Goal: Use online tool/utility: Utilize a website feature to perform a specific function

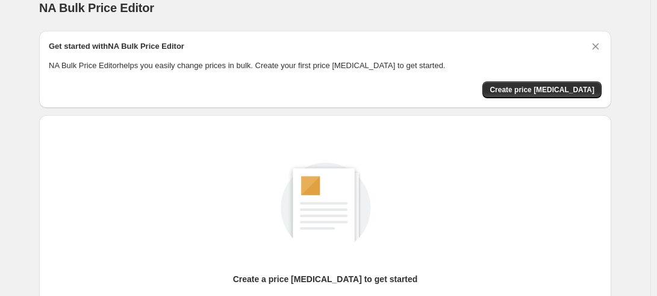
scroll to position [8, 0]
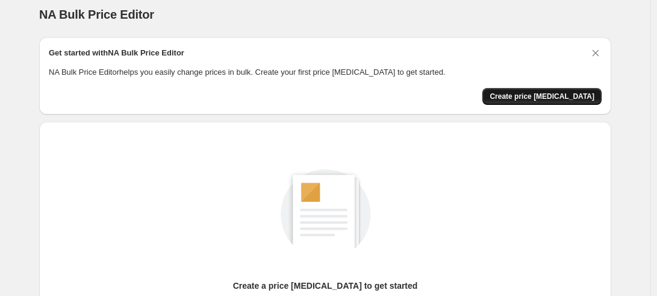
click at [547, 98] on span "Create price [MEDICAL_DATA]" at bounding box center [542, 97] width 105 height 10
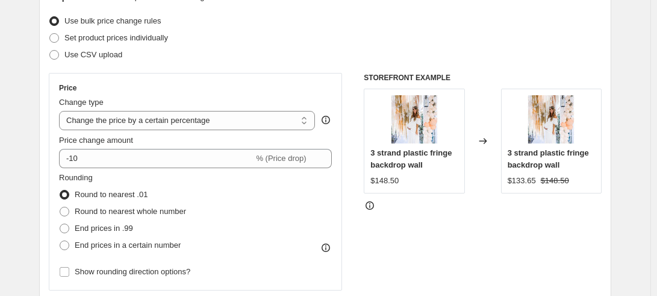
scroll to position [150, 0]
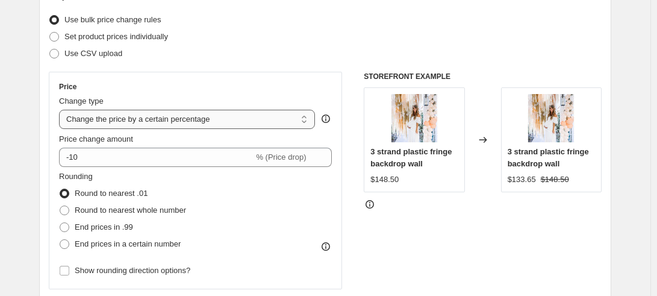
click at [204, 123] on select "Change the price to a certain amount Change the price by a certain amount Chang…" at bounding box center [187, 119] width 256 height 19
select select "by"
click at [62, 110] on select "Change the price to a certain amount Change the price by a certain amount Chang…" at bounding box center [187, 119] width 256 height 19
type input "-10.00"
click at [138, 116] on select "Change the price to a certain amount Change the price by a certain amount Chang…" at bounding box center [187, 119] width 256 height 19
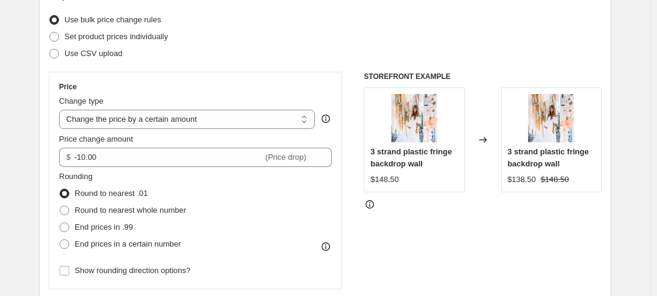
select select "percentage"
click at [62, 110] on select "Change the price to a certain amount Change the price by a certain amount Chang…" at bounding box center [187, 119] width 256 height 19
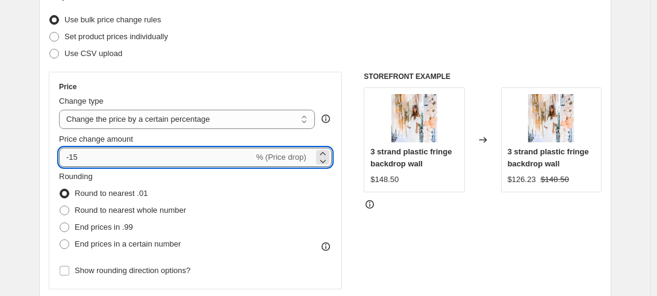
click at [110, 160] on input "-15" at bounding box center [156, 157] width 195 height 19
click at [110, 160] on input "300" at bounding box center [149, 157] width 181 height 19
click at [384, 234] on div "STOREFRONT EXAMPLE 3 strand plastic fringe backdrop wall $148.50 Changed to 3 s…" at bounding box center [483, 219] width 238 height 295
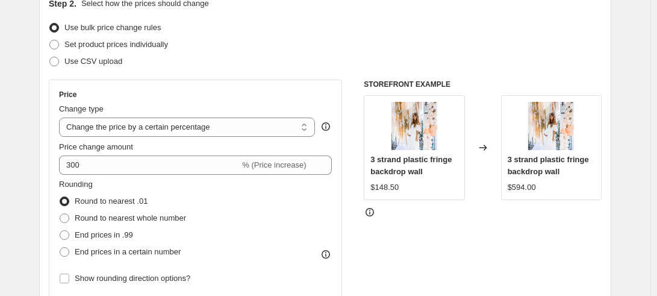
scroll to position [127, 0]
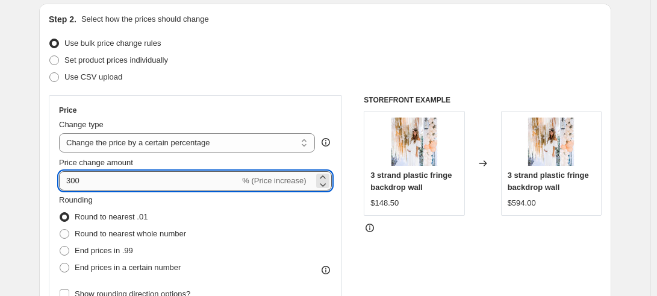
click at [115, 179] on input "300" at bounding box center [149, 180] width 181 height 19
type input "3"
click at [254, 209] on div "Rounding Round to nearest .01 Round to nearest whole number End prices in .99 E…" at bounding box center [195, 235] width 273 height 82
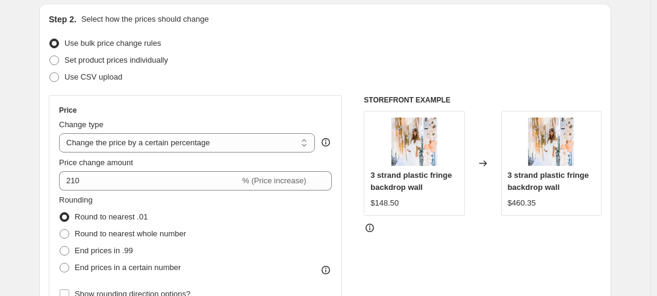
drag, startPoint x: 418, startPoint y: 233, endPoint x: 387, endPoint y: 236, distance: 30.9
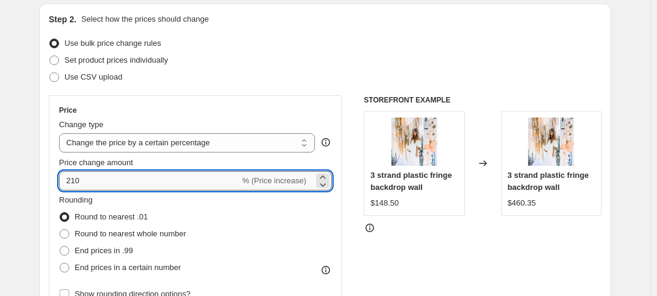
drag, startPoint x: 387, startPoint y: 236, endPoint x: 232, endPoint y: 189, distance: 161.7
click at [232, 189] on input "210" at bounding box center [149, 180] width 181 height 19
type input "200"
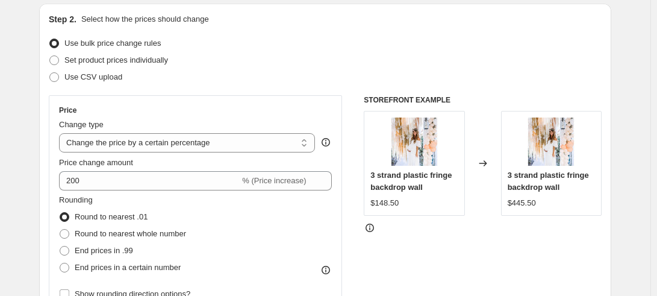
click at [269, 210] on div "Rounding Round to nearest .01 Round to nearest whole number End prices in .99 E…" at bounding box center [195, 235] width 273 height 82
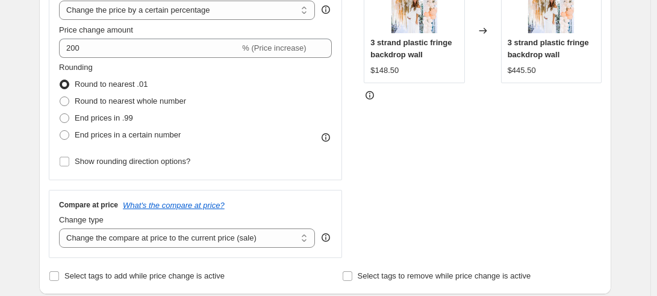
scroll to position [267, 0]
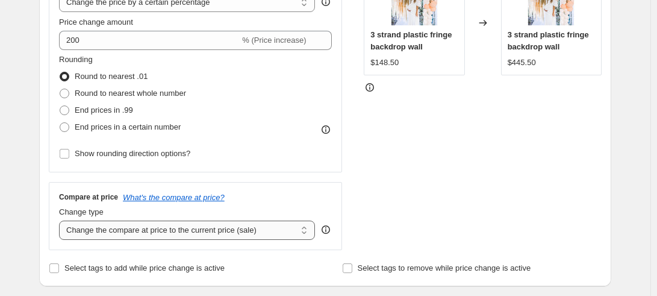
click at [215, 234] on select "Change the compare at price to the current price (sale) Change the compare at p…" at bounding box center [187, 230] width 256 height 19
click at [62, 221] on select "Change the compare at price to the current price (sale) Change the compare at p…" at bounding box center [187, 230] width 256 height 19
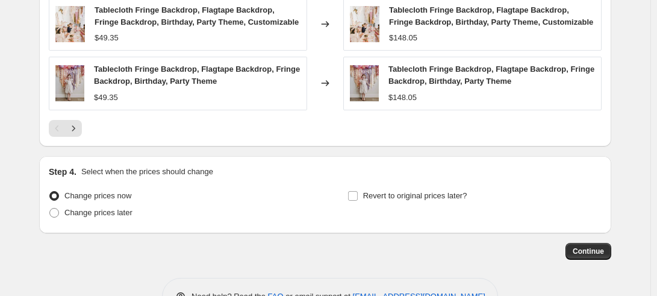
scroll to position [895, 0]
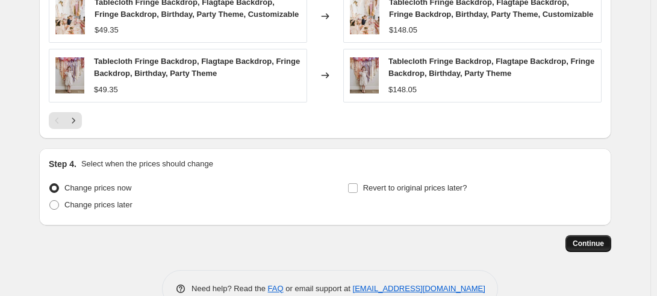
click at [595, 243] on span "Continue" at bounding box center [588, 244] width 31 height 10
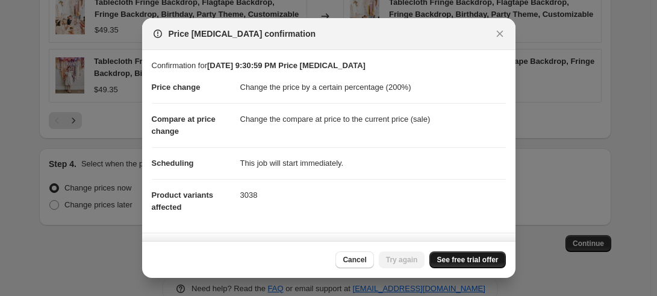
click at [459, 262] on span "See free trial offer" at bounding box center [467, 260] width 61 height 10
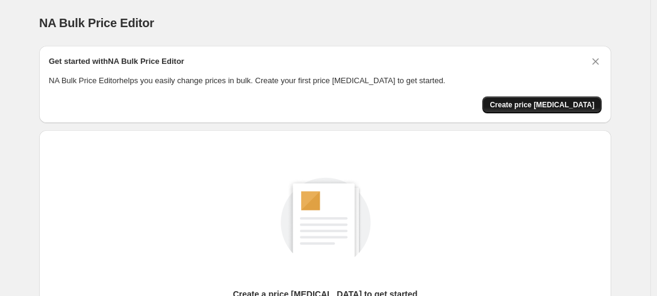
click at [569, 100] on span "Create price change job" at bounding box center [542, 105] width 105 height 10
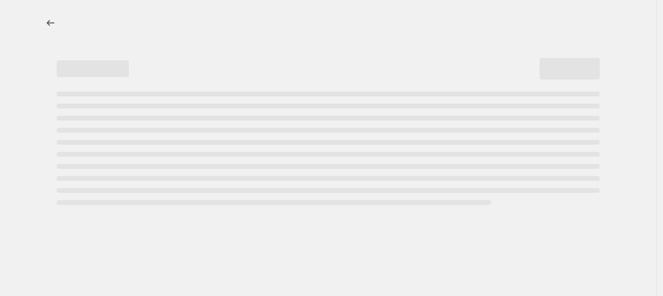
select select "percentage"
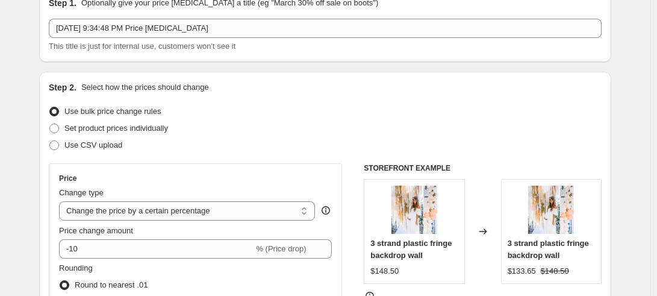
scroll to position [110, 0]
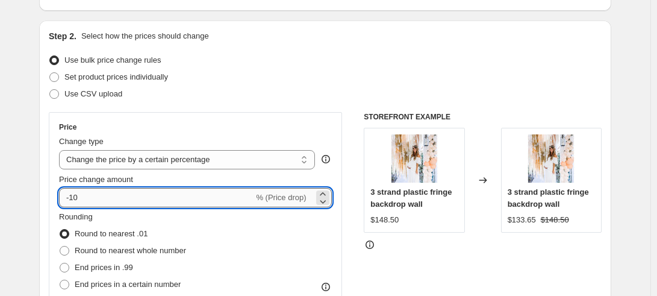
click at [120, 199] on input "-10" at bounding box center [156, 197] width 195 height 19
type input "-1"
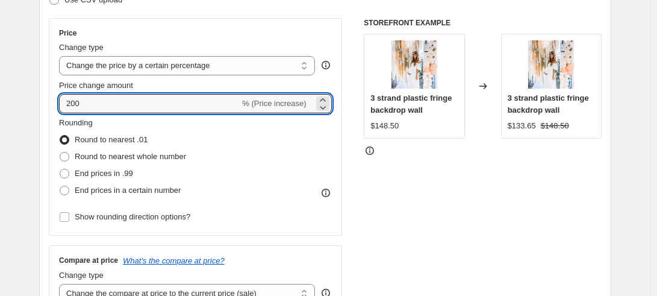
scroll to position [202, 0]
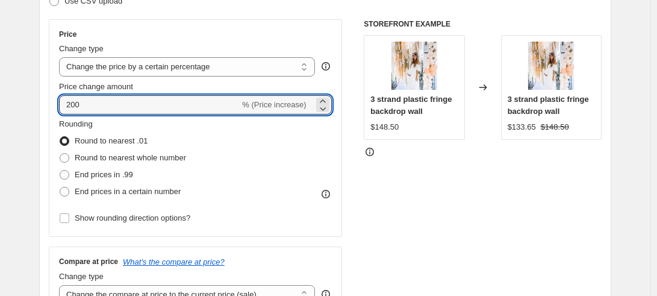
type input "200"
click at [450, 187] on div "STOREFRONT EXAMPLE 3 strand plastic fringe backdrop wall $148.50 Changed to 3 s…" at bounding box center [483, 166] width 238 height 295
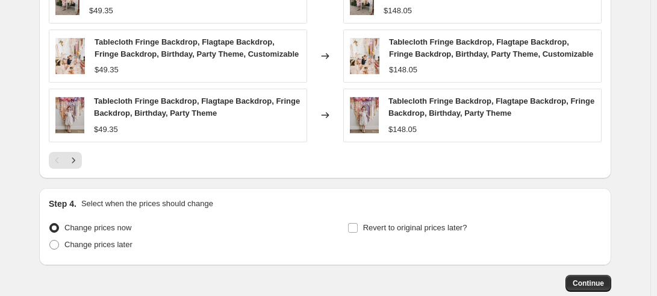
scroll to position [925, 0]
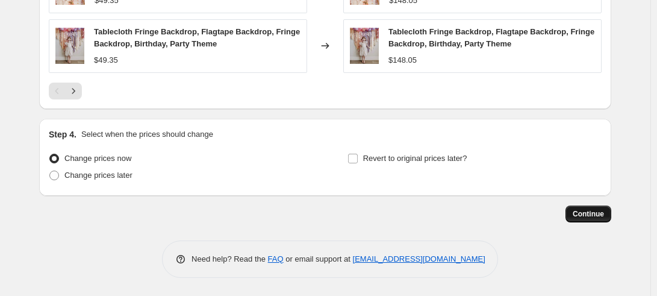
click at [594, 218] on span "Continue" at bounding box center [588, 214] width 31 height 10
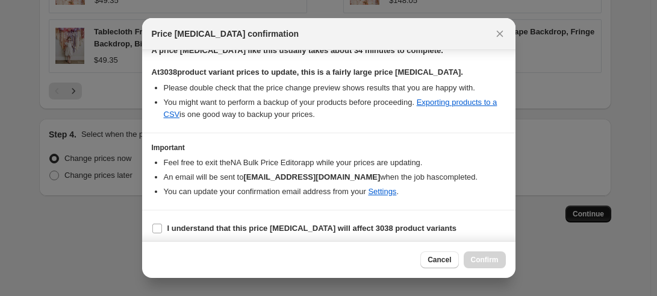
scroll to position [204, 0]
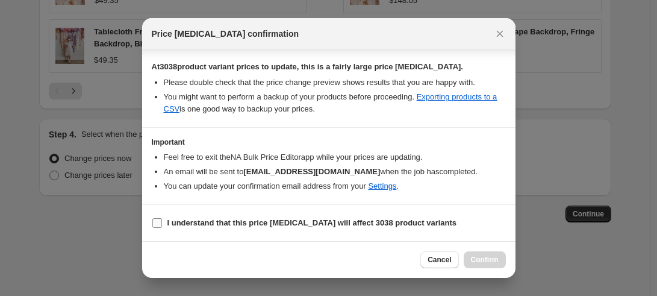
click at [158, 224] on input "I understand that this price change job will affect 3038 product variants" at bounding box center [157, 223] width 10 height 10
checkbox input "true"
click at [490, 262] on span "Confirm" at bounding box center [485, 260] width 28 height 10
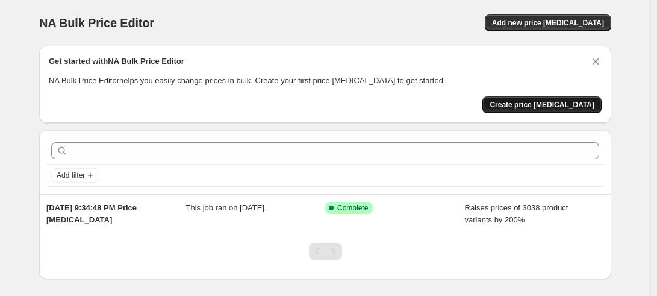
click at [556, 107] on span "Create price change job" at bounding box center [542, 105] width 105 height 10
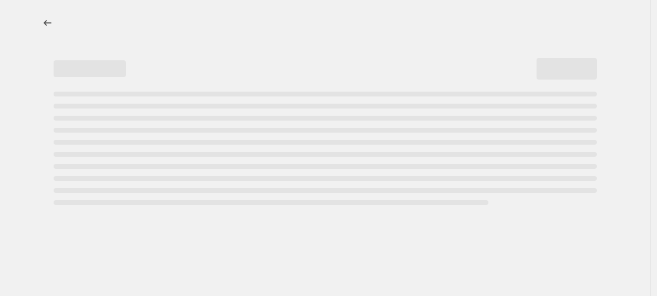
select select "percentage"
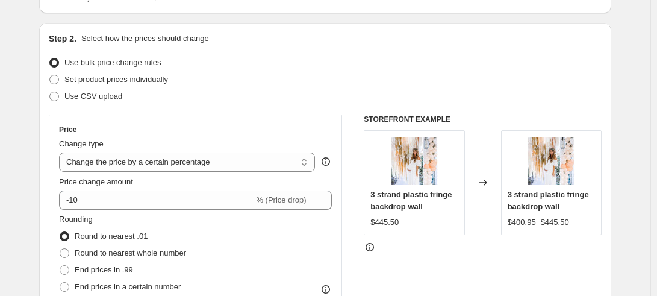
scroll to position [108, 0]
click at [226, 161] on select "Change the price to a certain amount Change the price by a certain amount Chang…" at bounding box center [187, 161] width 256 height 19
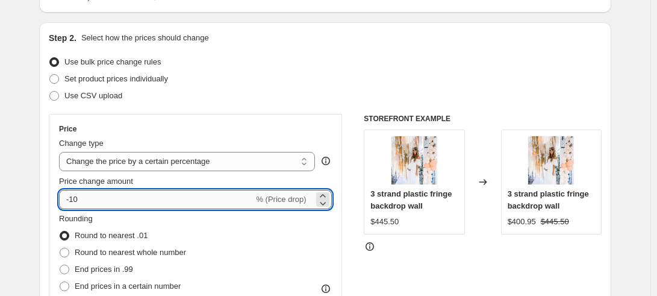
click at [205, 207] on input "-10" at bounding box center [156, 199] width 195 height 19
click at [243, 248] on div "Rounding Round to nearest .01 Round to nearest whole number End prices in .99 E…" at bounding box center [195, 254] width 273 height 82
click at [92, 202] on input "-10" at bounding box center [156, 199] width 195 height 19
type input "-1"
type input "-20"
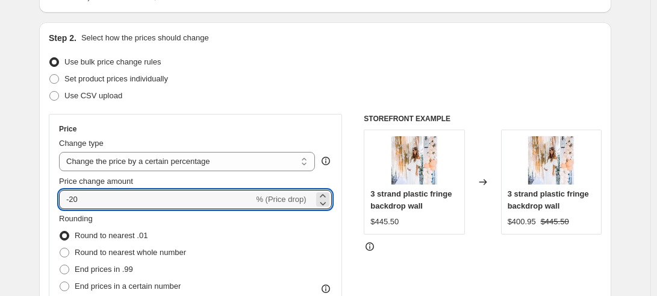
click at [188, 126] on div "Price" at bounding box center [195, 129] width 273 height 10
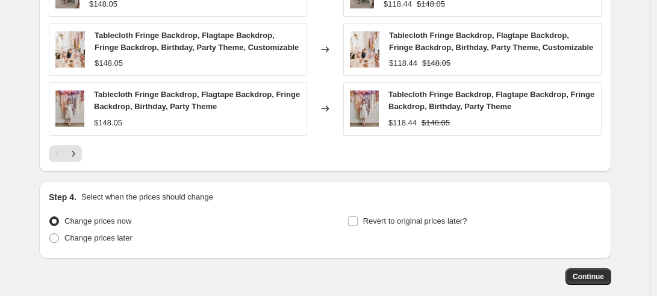
scroll to position [870, 0]
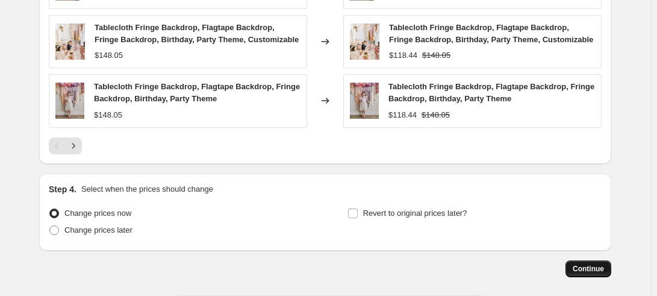
click at [588, 268] on span "Continue" at bounding box center [588, 269] width 31 height 10
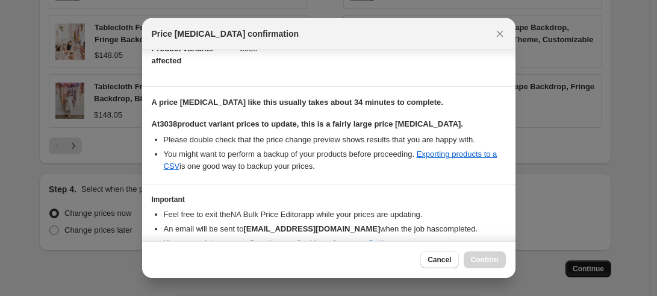
scroll to position [204, 0]
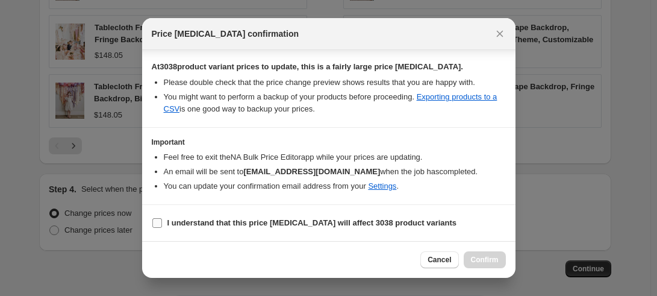
click at [158, 224] on input "I understand that this price change job will affect 3038 product variants" at bounding box center [157, 223] width 10 height 10
checkbox input "true"
click at [491, 261] on span "Confirm" at bounding box center [485, 260] width 28 height 10
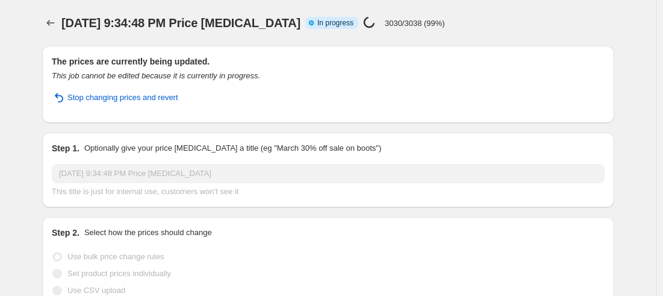
select select "percentage"
